Goal: Find specific page/section: Find specific page/section

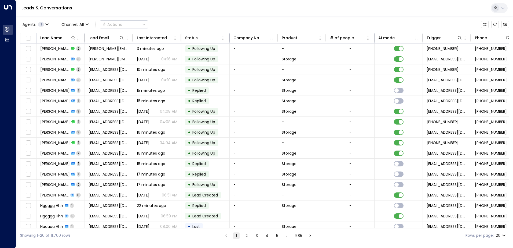
scroll to position [0, 109]
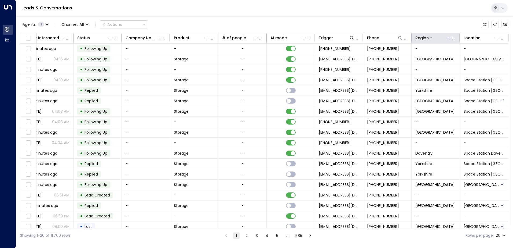
click at [447, 37] on icon at bounding box center [448, 38] width 4 height 2
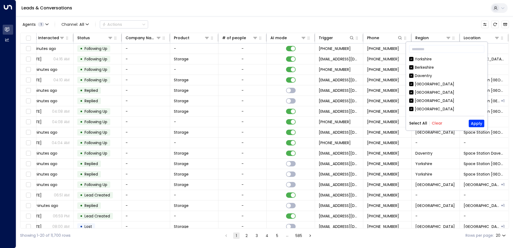
drag, startPoint x: 438, startPoint y: 122, endPoint x: 432, endPoint y: 113, distance: 11.4
click at [438, 122] on button "Clear" at bounding box center [436, 123] width 11 height 4
click at [429, 104] on div "Yorkshire [GEOGRAPHIC_DATA] [GEOGRAPHIC_DATA] [GEOGRAPHIC_DATA] [GEOGRAPHIC_DAT…" at bounding box center [446, 84] width 75 height 56
click at [429, 103] on div "[GEOGRAPHIC_DATA]" at bounding box center [434, 101] width 39 height 6
drag, startPoint x: 429, startPoint y: 103, endPoint x: 475, endPoint y: 122, distance: 49.7
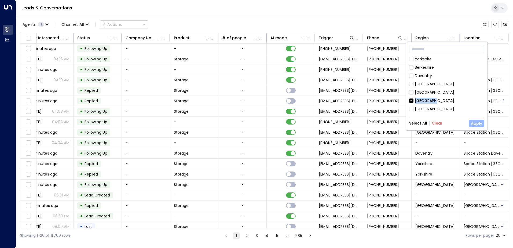
click at [475, 122] on button "Apply" at bounding box center [476, 124] width 16 height 8
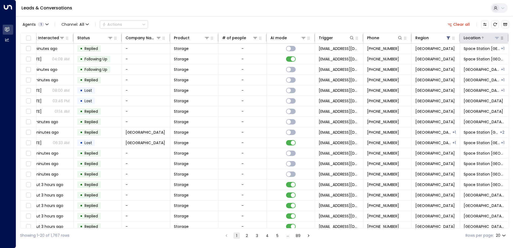
click at [492, 38] on div at bounding box center [489, 37] width 19 height 5
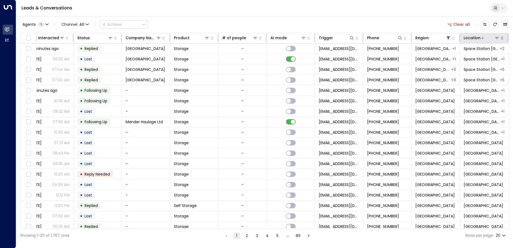
click at [499, 40] on button "button" at bounding box center [501, 37] width 5 height 5
click at [495, 38] on icon at bounding box center [496, 38] width 4 height 4
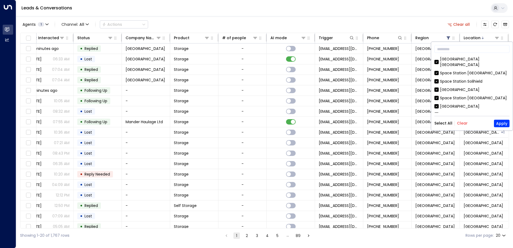
click at [459, 122] on button "Clear" at bounding box center [462, 123] width 11 height 4
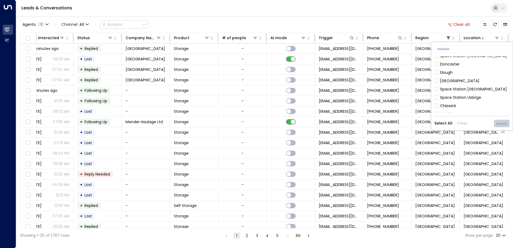
scroll to position [134, 0]
click at [455, 69] on div "[GEOGRAPHIC_DATA]" at bounding box center [459, 72] width 39 height 6
click at [503, 121] on button "Apply" at bounding box center [502, 124] width 16 height 8
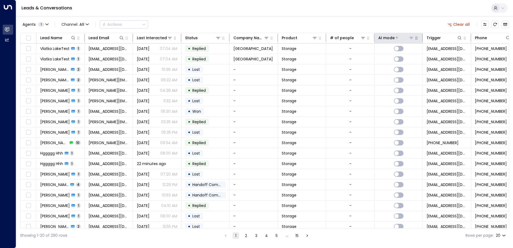
click at [390, 39] on div "AI mode" at bounding box center [386, 38] width 16 height 6
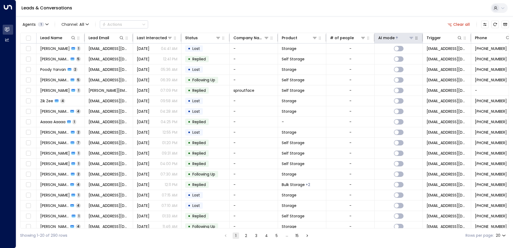
click at [390, 39] on div "AI mode" at bounding box center [386, 38] width 16 height 6
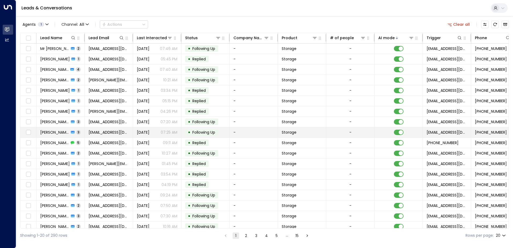
scroll to position [26, 0]
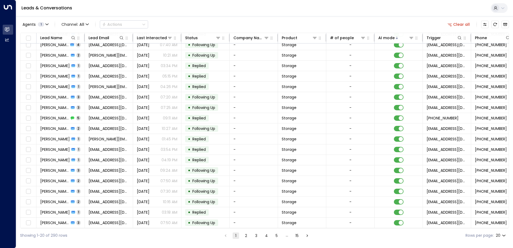
click at [248, 235] on button "2" at bounding box center [246, 235] width 6 height 6
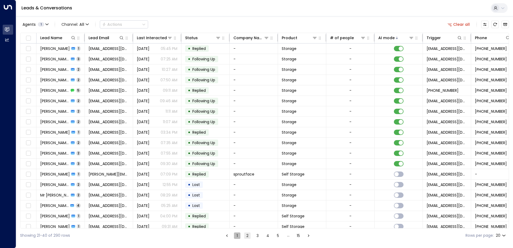
click at [235, 235] on button "1" at bounding box center [237, 235] width 6 height 6
